Goal: Task Accomplishment & Management: Complete application form

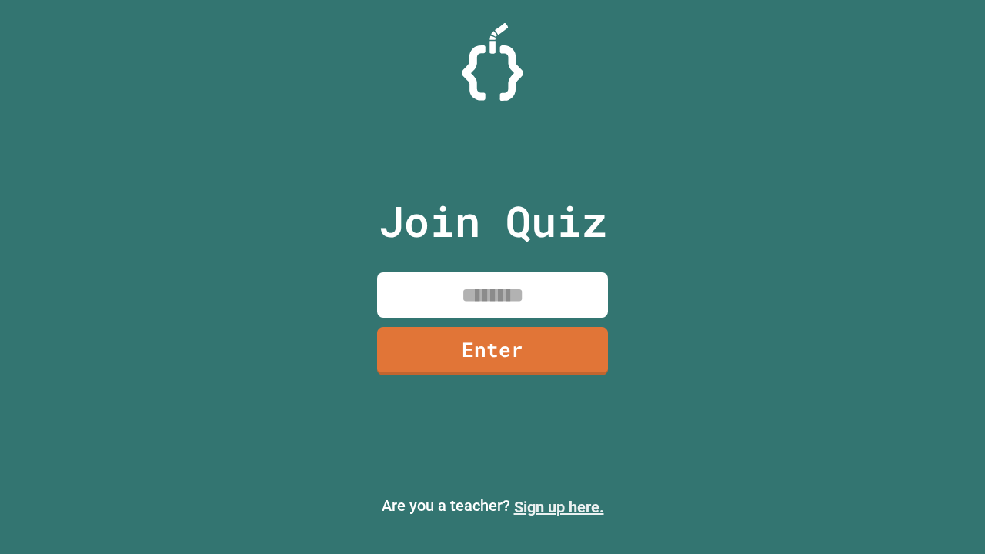
click at [559, 507] on link "Sign up here." at bounding box center [559, 507] width 90 height 18
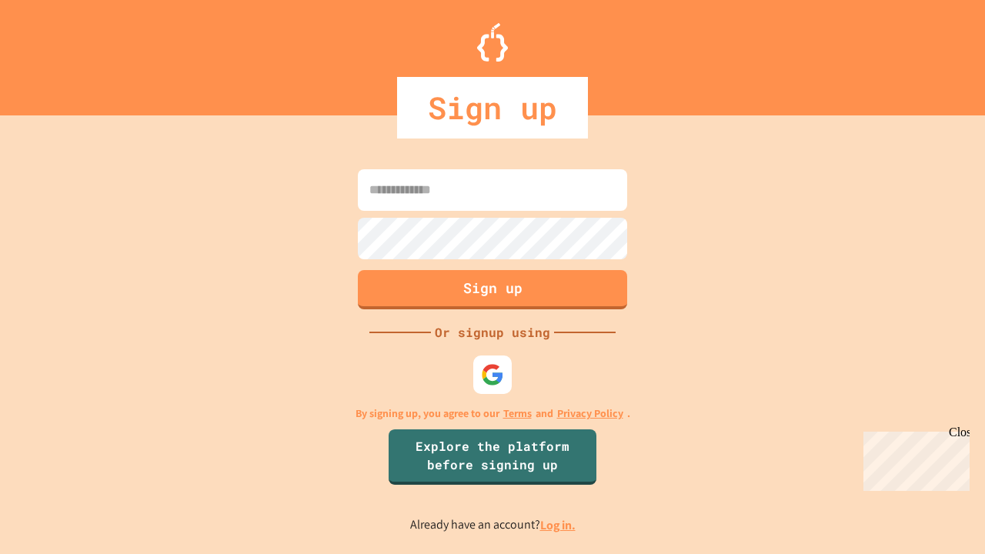
click at [559, 525] on link "Log in." at bounding box center [557, 525] width 35 height 16
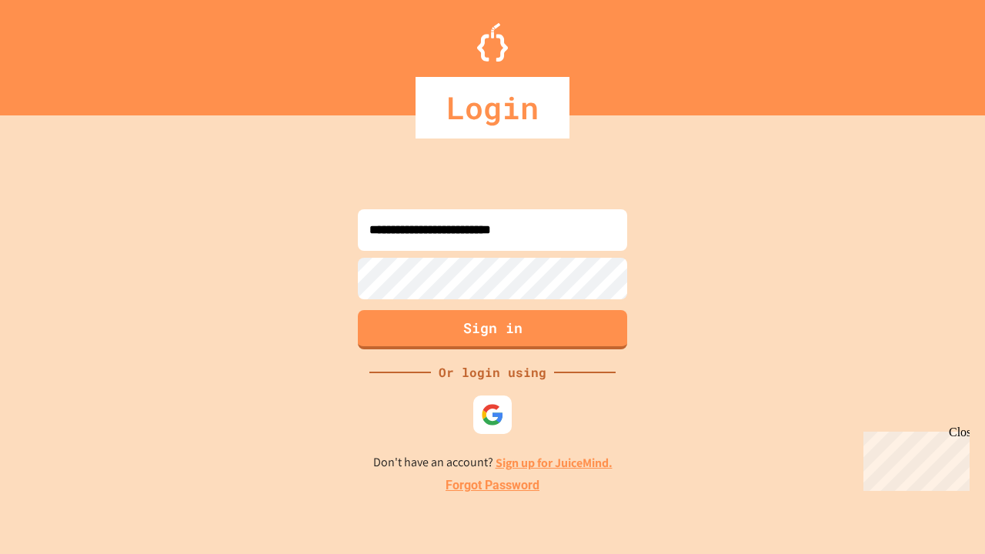
type input "**********"
